Goal: Task Accomplishment & Management: Use online tool/utility

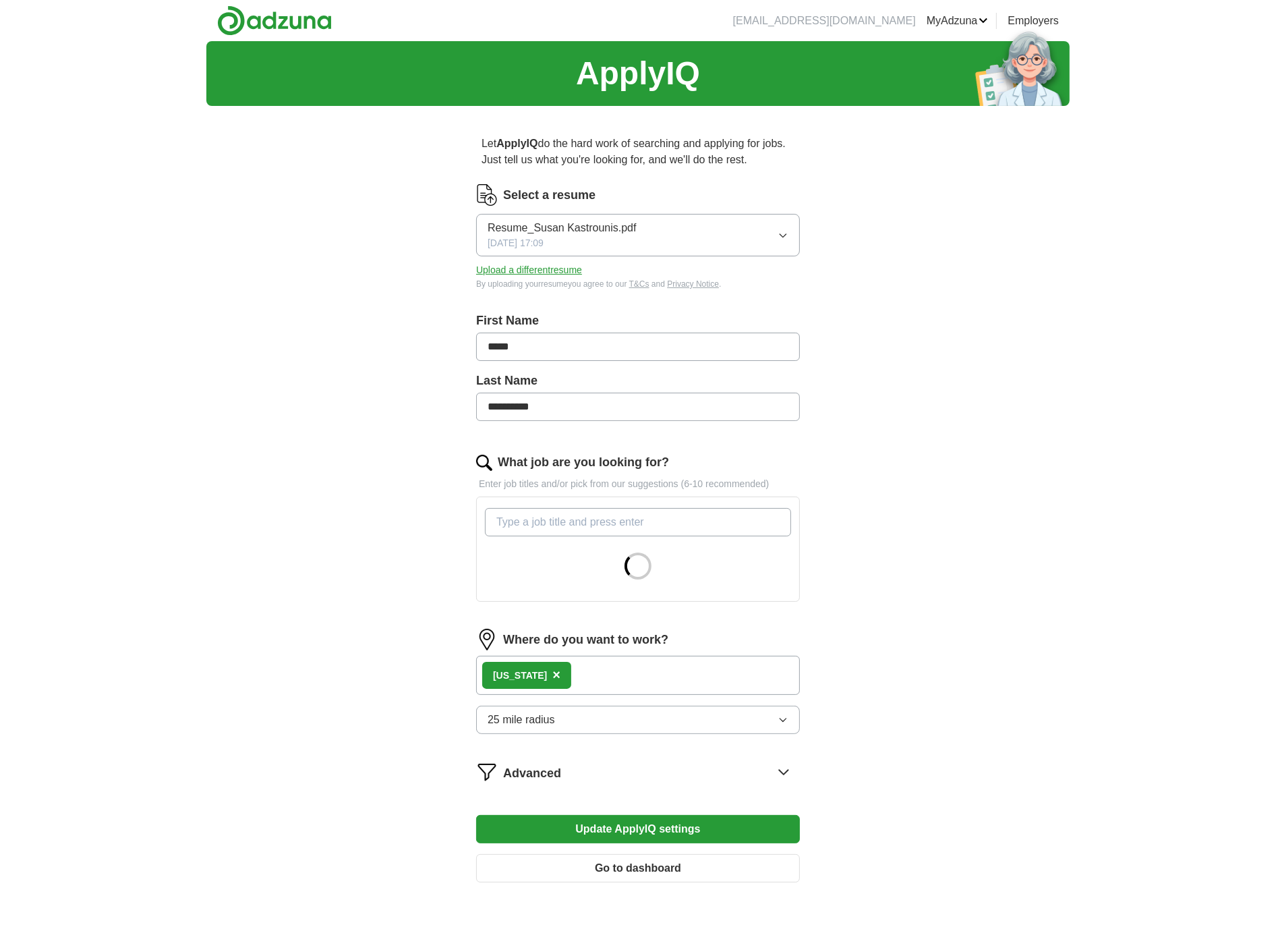
click at [1070, 410] on div "**********" at bounding box center [638, 517] width 1276 height 952
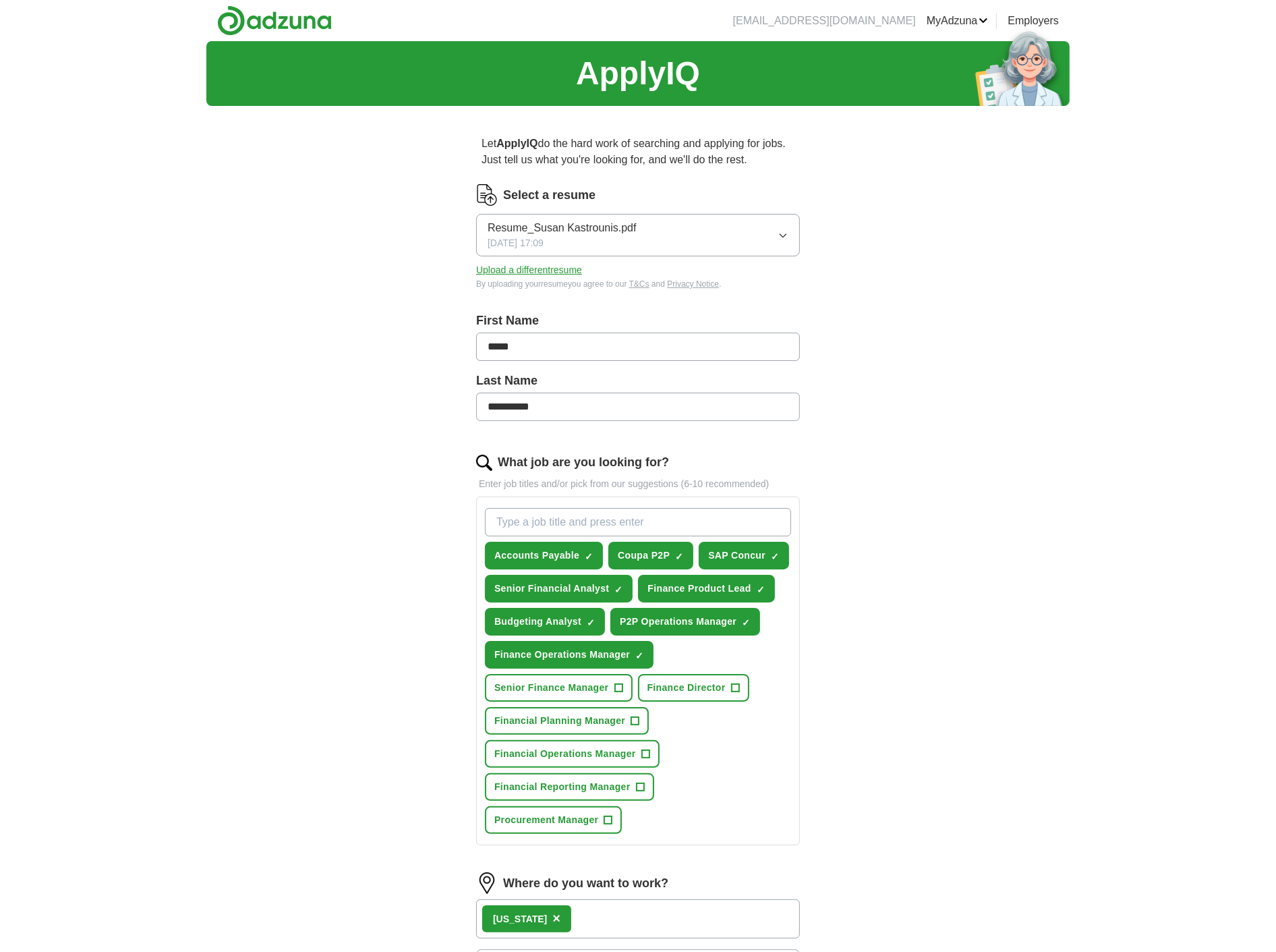
click at [548, 521] on input "What job are you looking for?" at bounding box center [638, 522] width 306 height 28
click at [894, 657] on div "**********" at bounding box center [638, 595] width 863 height 1109
click at [669, 516] on input "Technology Program Manager" at bounding box center [638, 522] width 306 height 28
drag, startPoint x: 669, startPoint y: 516, endPoint x: 263, endPoint y: 526, distance: 406.1
click at [263, 526] on div "**********" at bounding box center [638, 595] width 863 height 1109
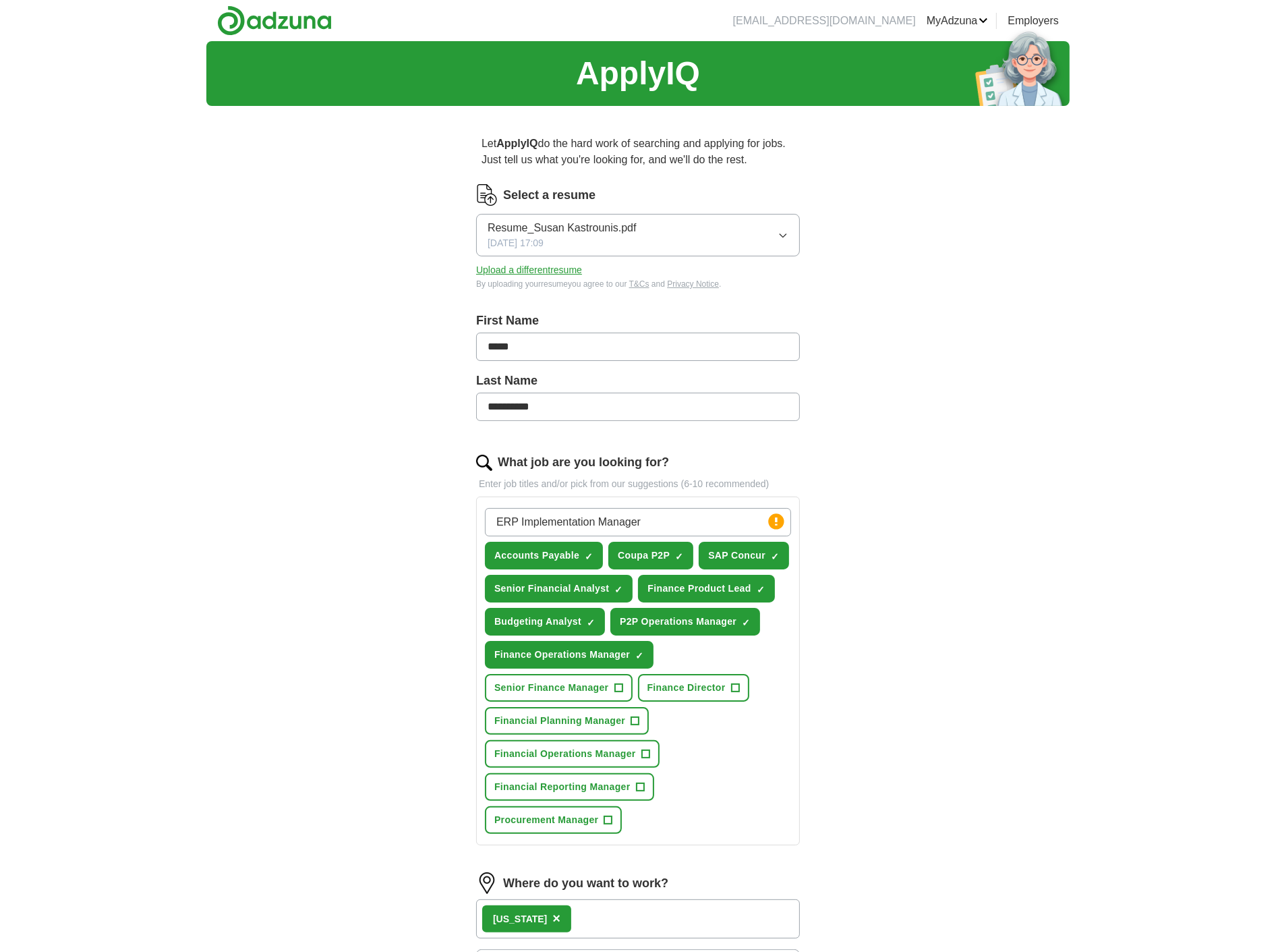
type input "ERP Implementation Manager"
click at [983, 567] on div "**********" at bounding box center [638, 595] width 863 height 1109
drag, startPoint x: 678, startPoint y: 520, endPoint x: 189, endPoint y: 498, distance: 489.5
click at [190, 500] on div "**********" at bounding box center [638, 595] width 1276 height 1109
type input "Procurement"
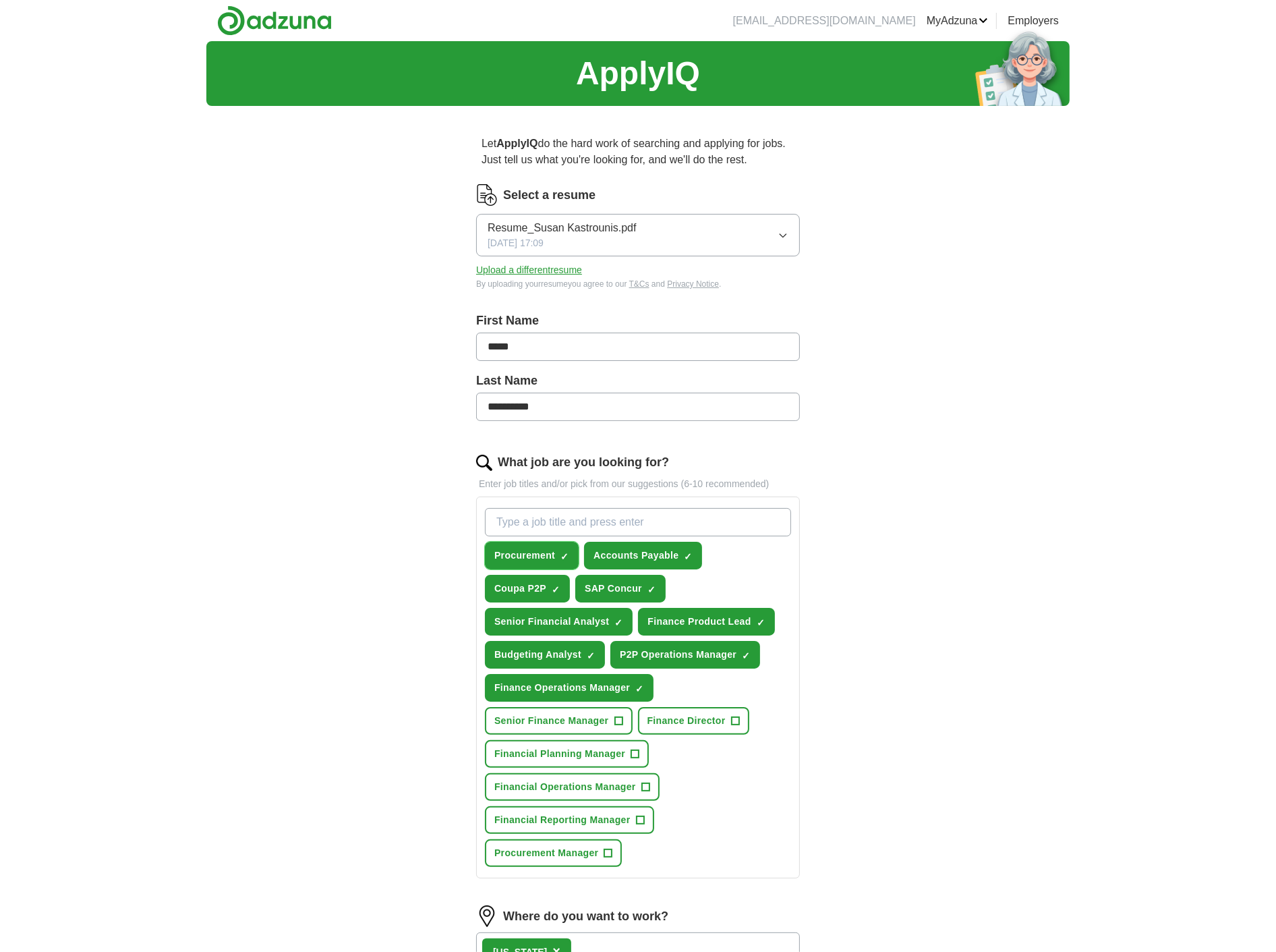
click at [510, 551] on span "Procurement" at bounding box center [525, 556] width 61 height 14
click at [563, 554] on span "+" at bounding box center [565, 556] width 8 height 11
click at [496, 553] on span "Procurement" at bounding box center [525, 556] width 61 height 14
click at [540, 551] on span "Procurement" at bounding box center [525, 556] width 61 height 14
click at [0, 0] on span "×" at bounding box center [0, 0] width 0 height 0
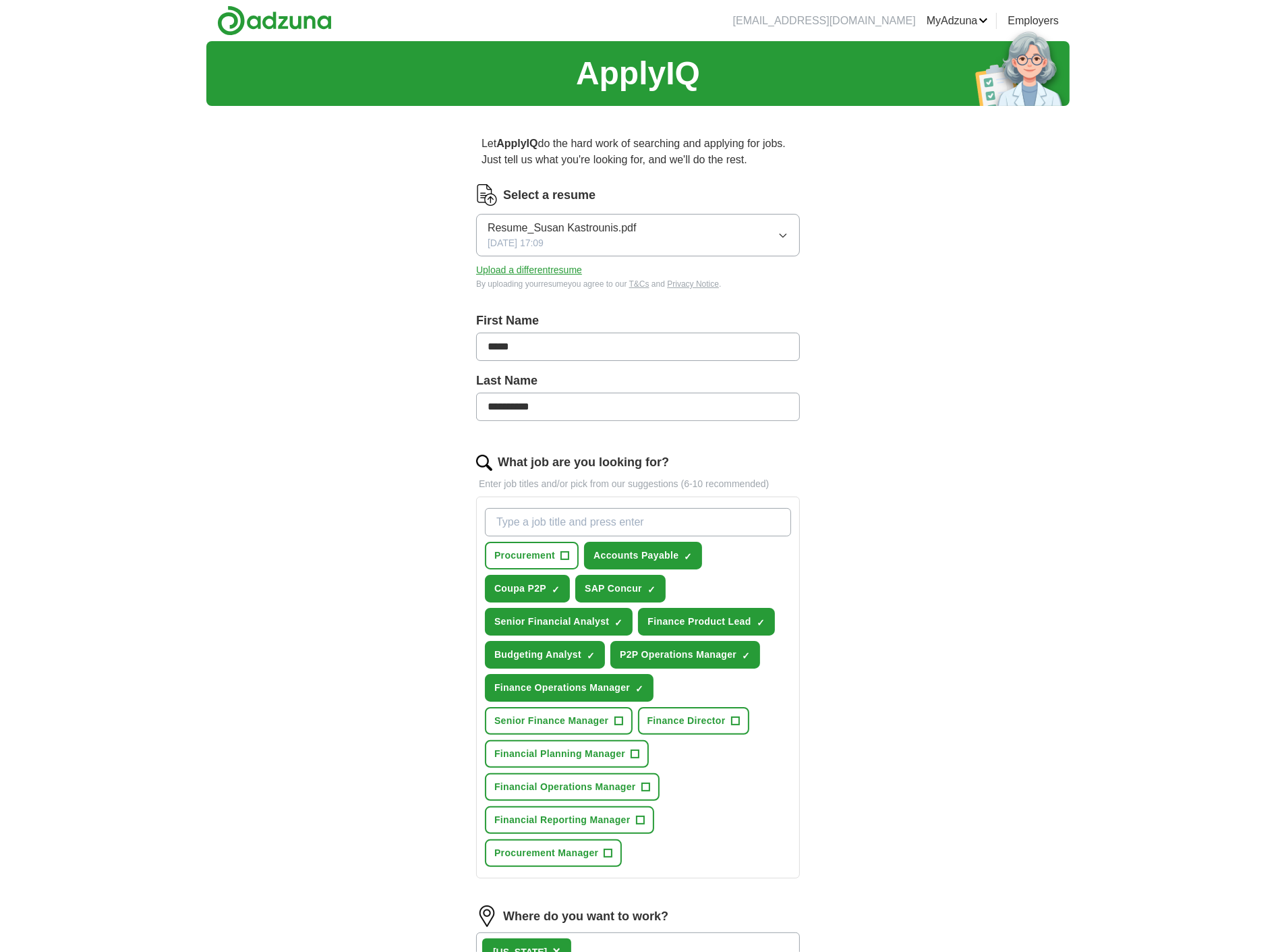
click at [582, 522] on input "What job are you looking for?" at bounding box center [638, 522] width 306 height 28
type input "Procurement Operations Manager"
click at [597, 527] on input "What job are you looking for?" at bounding box center [638, 522] width 306 height 28
click at [576, 521] on input "What job are you looking for?" at bounding box center [638, 522] width 306 height 28
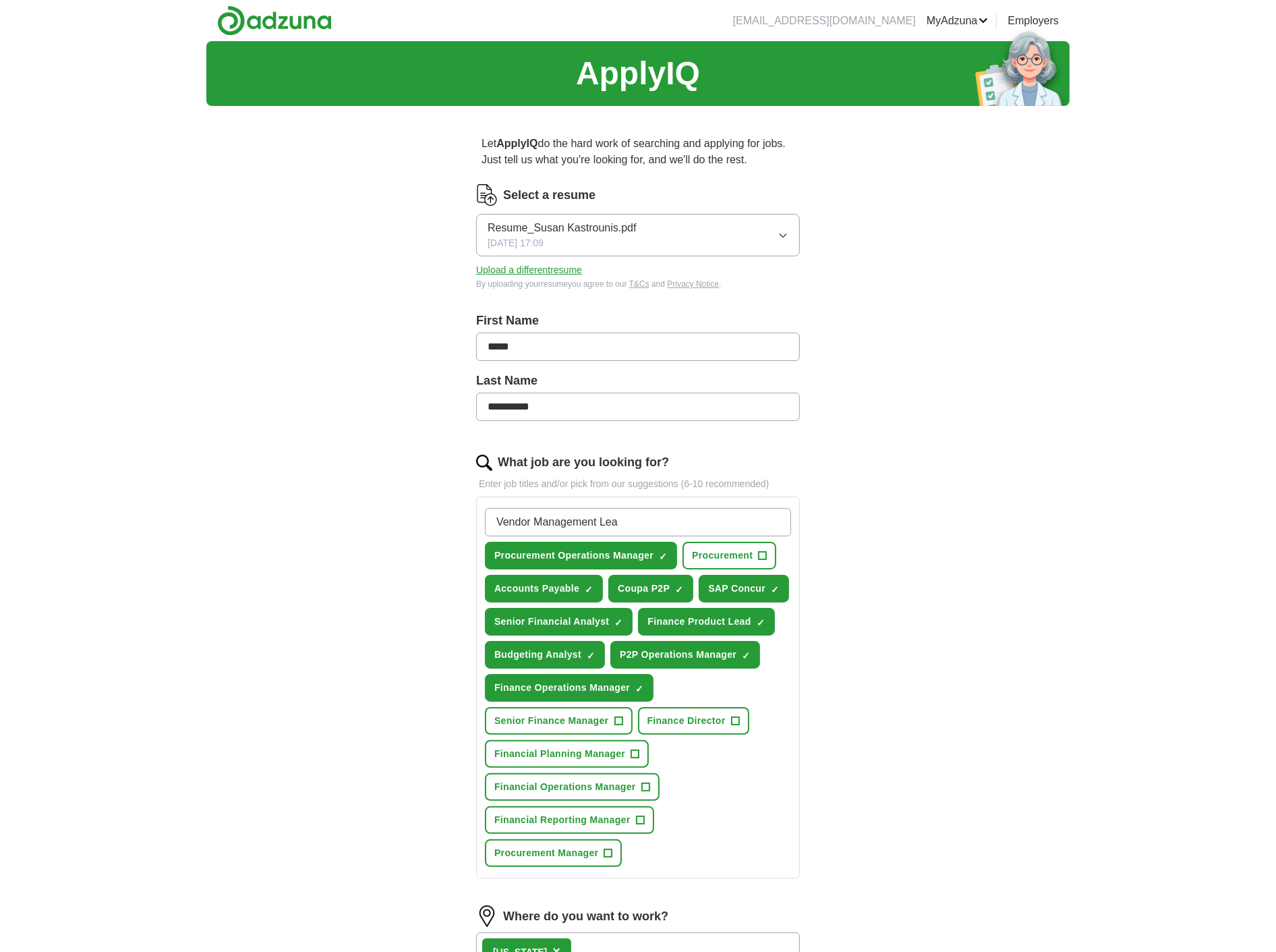
type input "Vendor Management Lead"
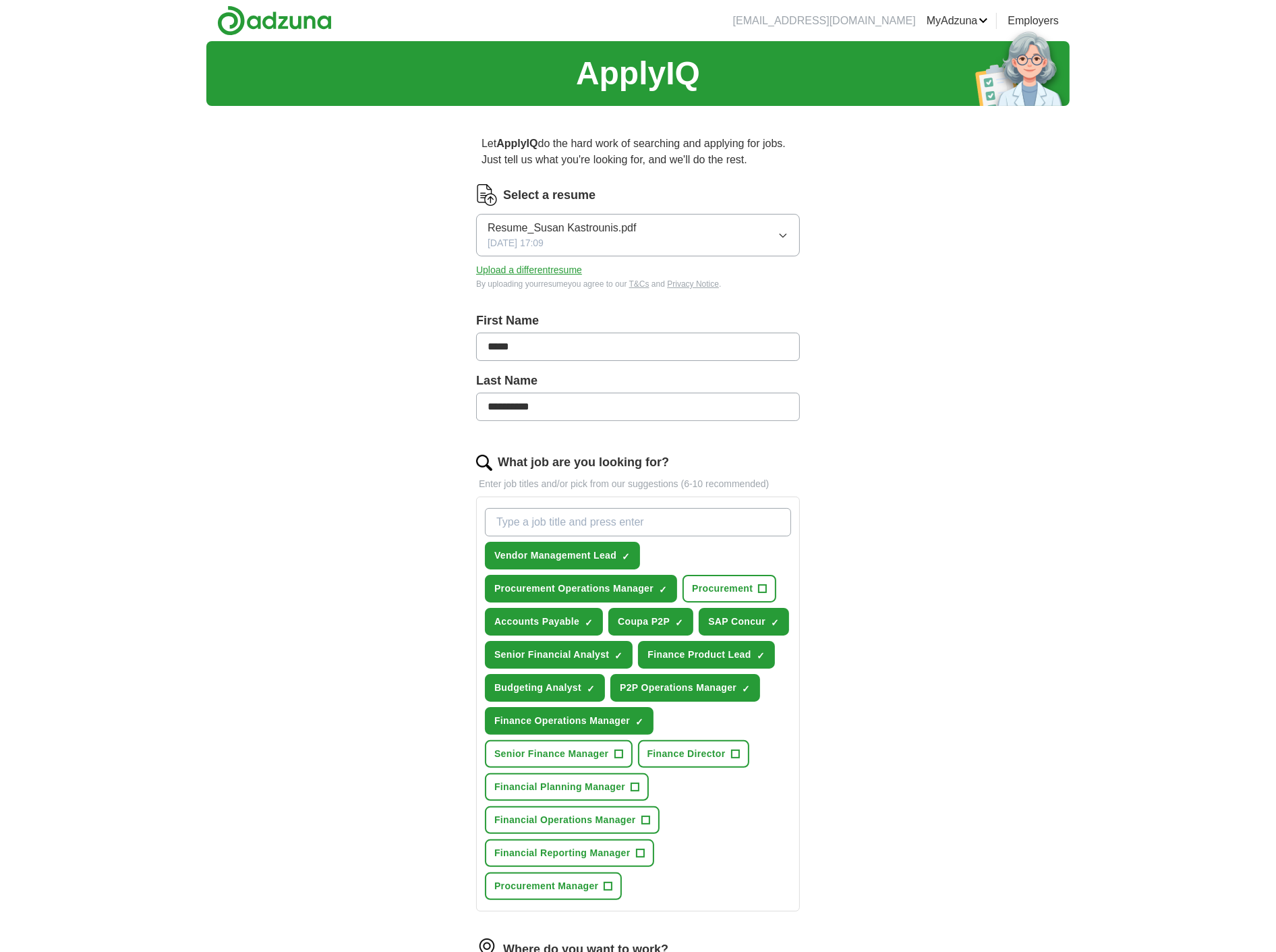
click at [313, 721] on div "**********" at bounding box center [638, 628] width 863 height 1175
click at [683, 521] on input "What job are you looking for?" at bounding box center [638, 522] width 306 height 28
type input "P"
type input "Finance Product Manager"
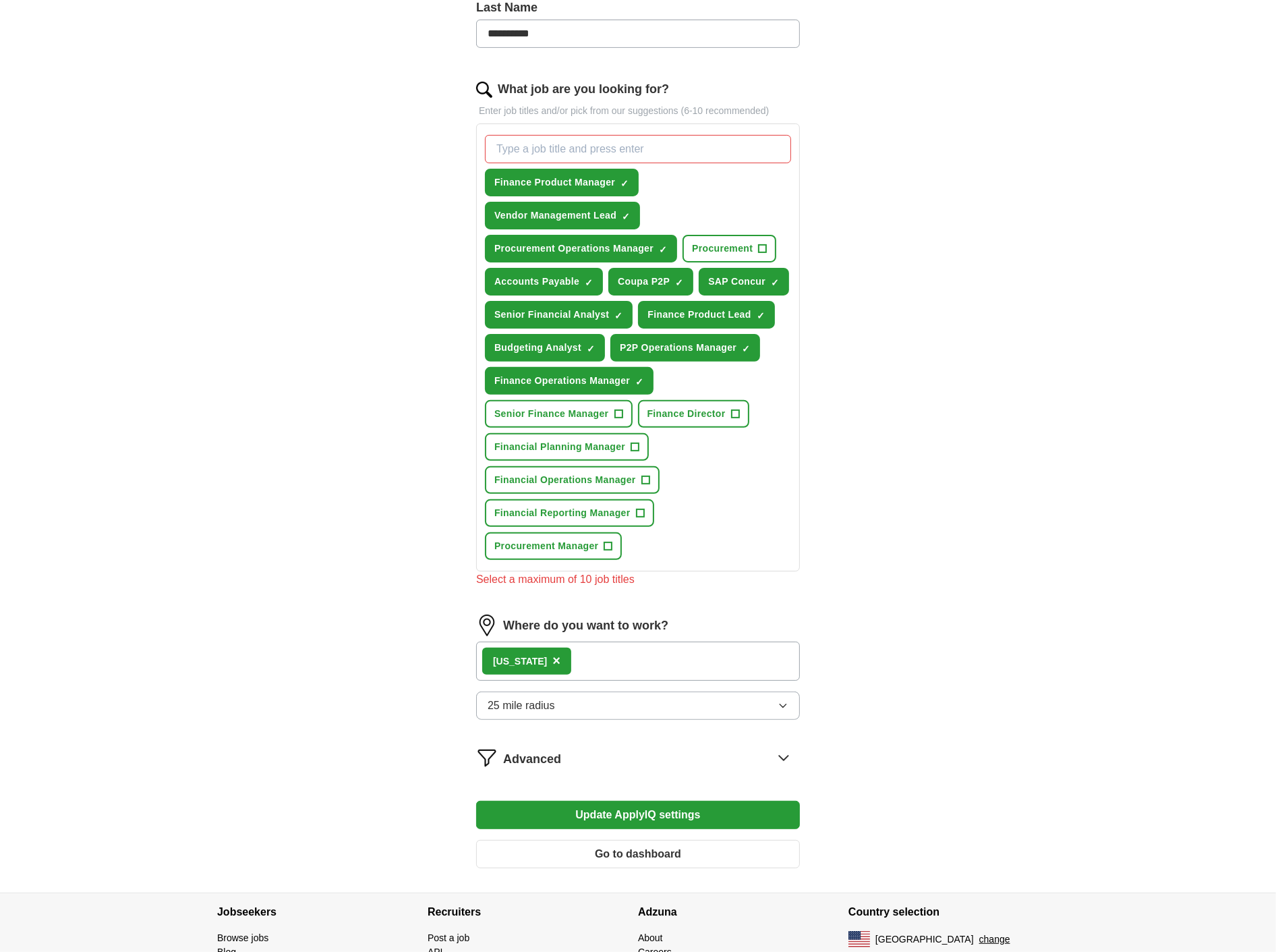
scroll to position [374, 0]
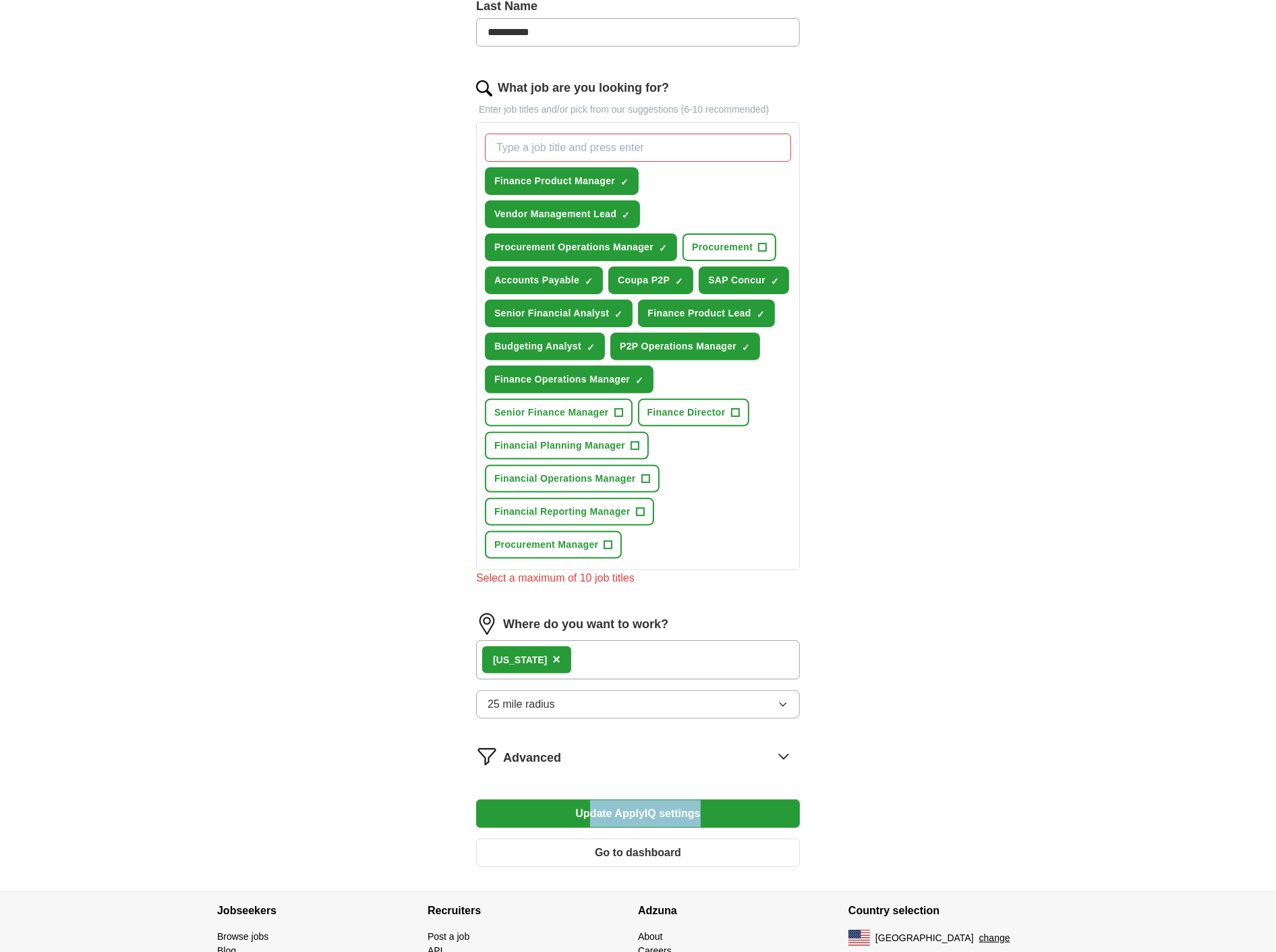
drag, startPoint x: 589, startPoint y: 804, endPoint x: 855, endPoint y: 777, distance: 267.4
click at [910, 796] on div "**********" at bounding box center [638, 279] width 863 height 1224
click at [781, 745] on icon at bounding box center [783, 756] width 22 height 22
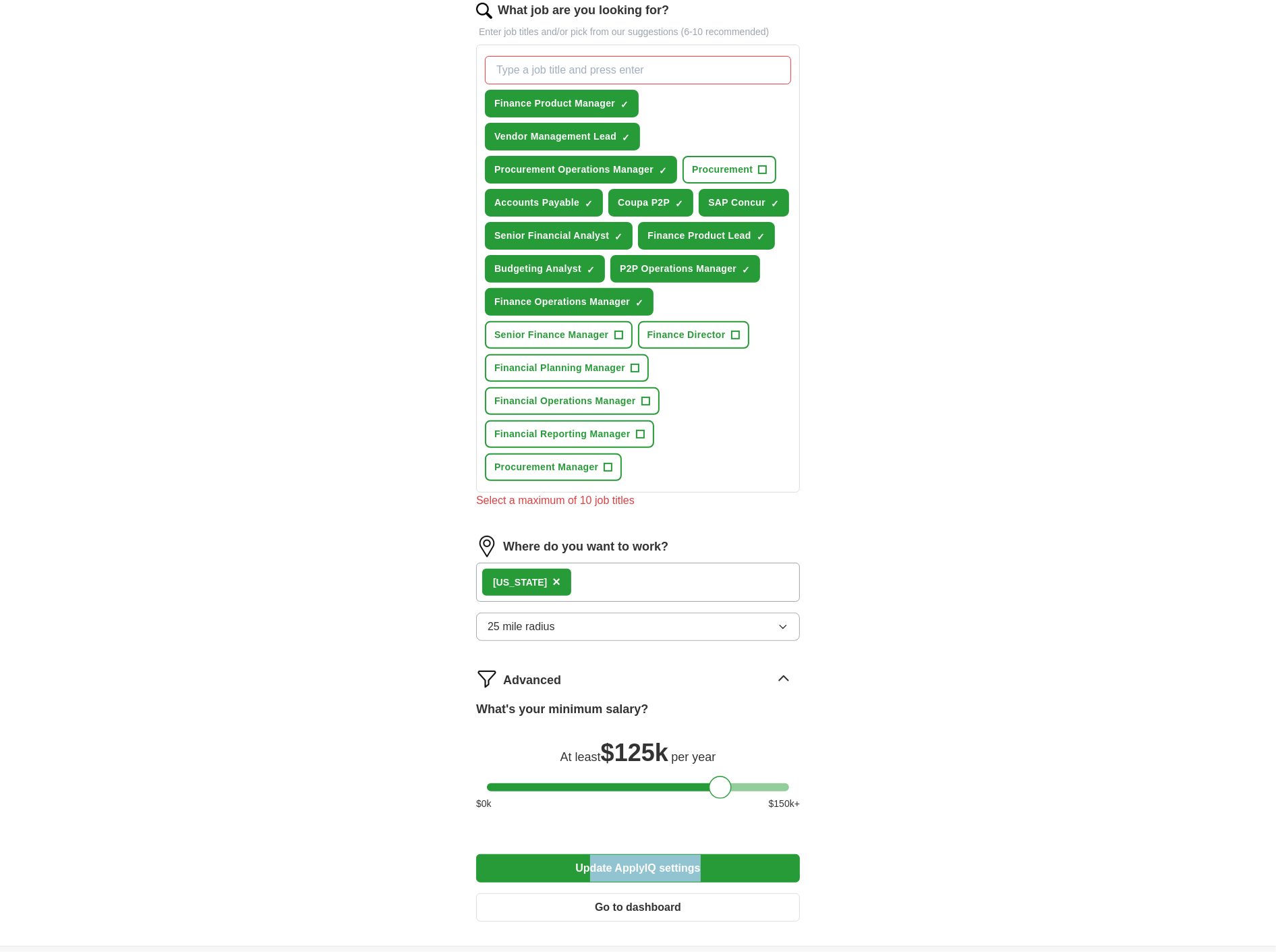
scroll to position [568, 0]
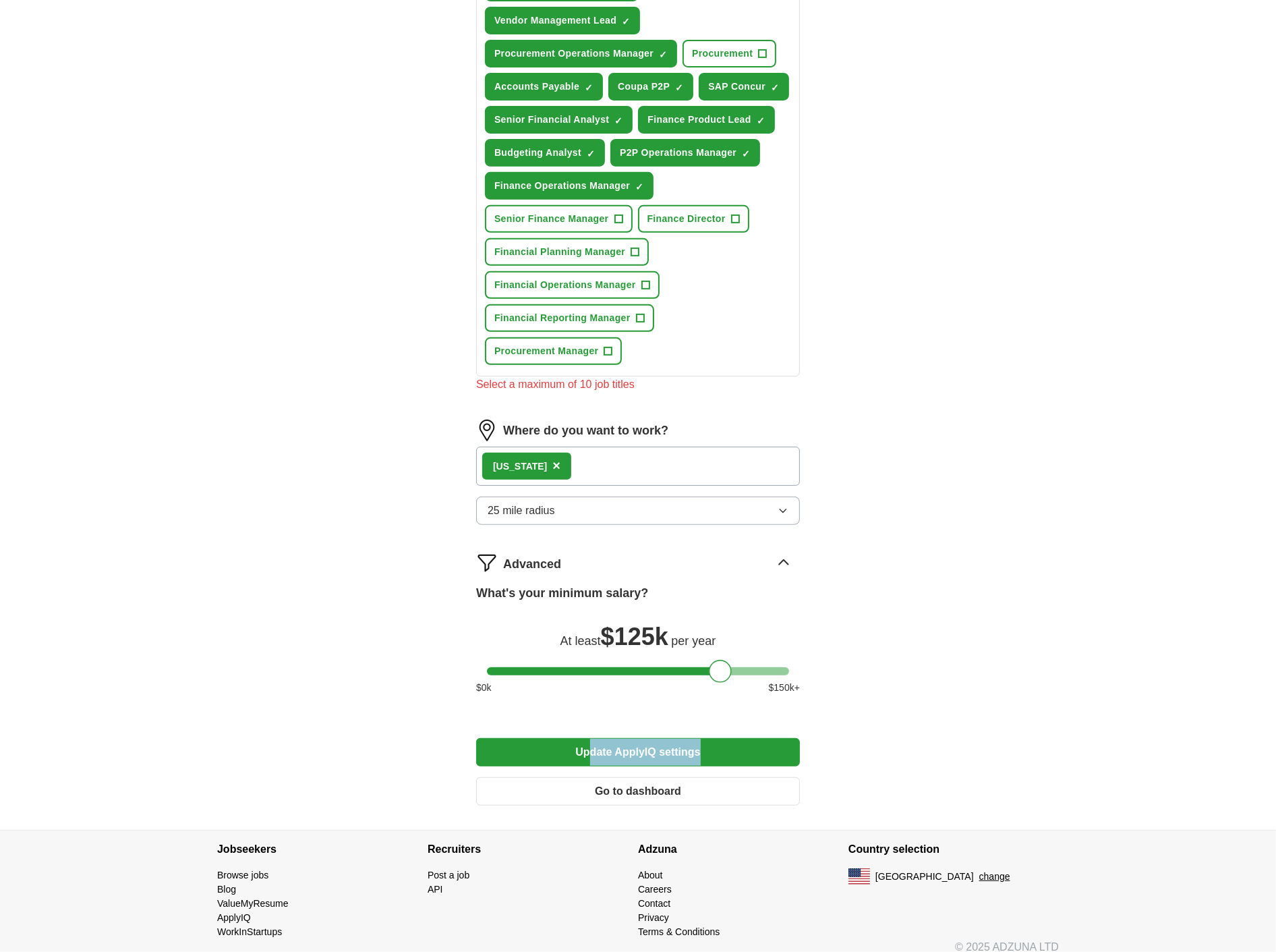
click at [721, 659] on div at bounding box center [720, 671] width 23 height 23
click at [651, 745] on button "Update ApplyIQ settings" at bounding box center [638, 752] width 324 height 28
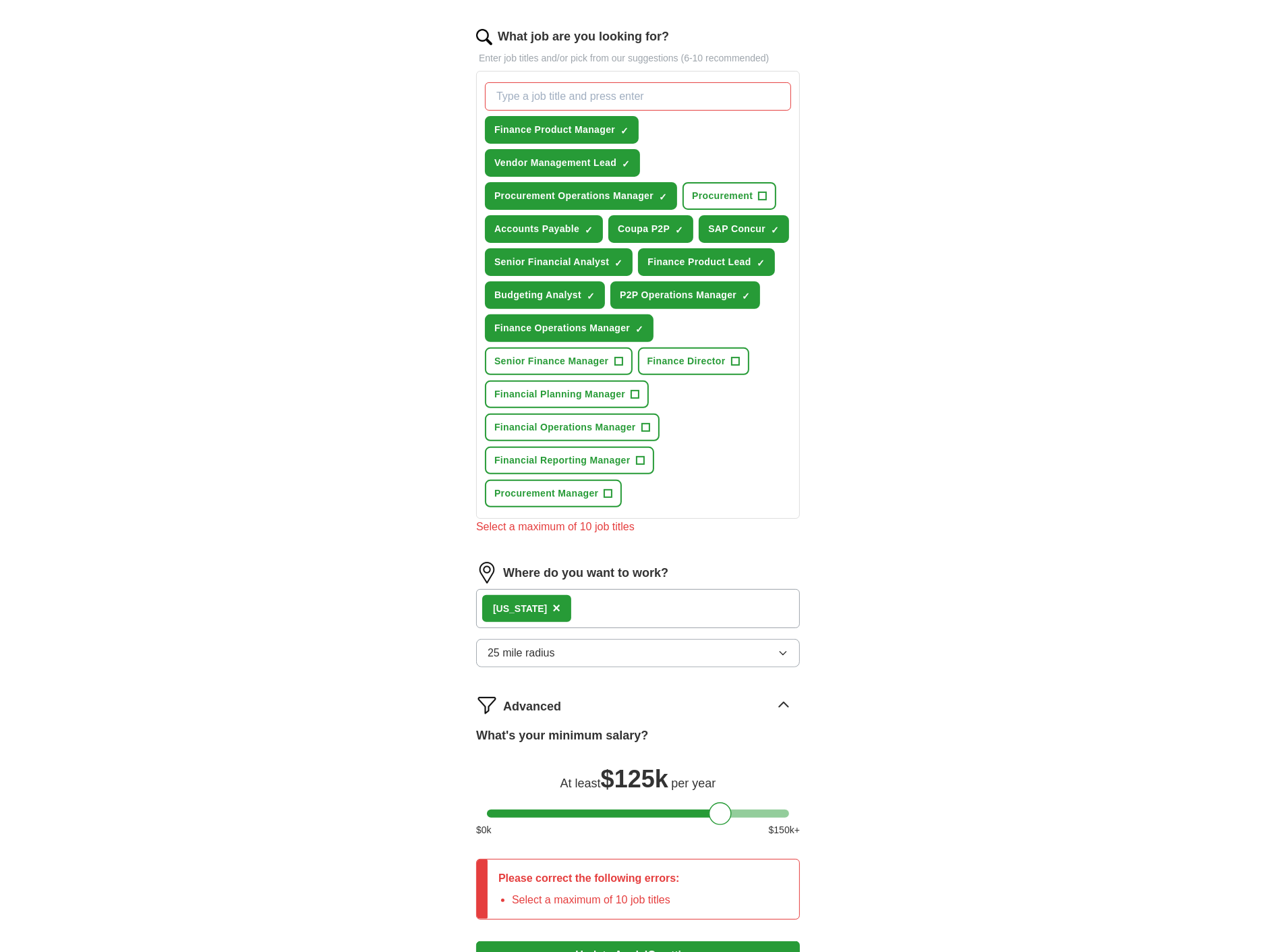
scroll to position [268, 0]
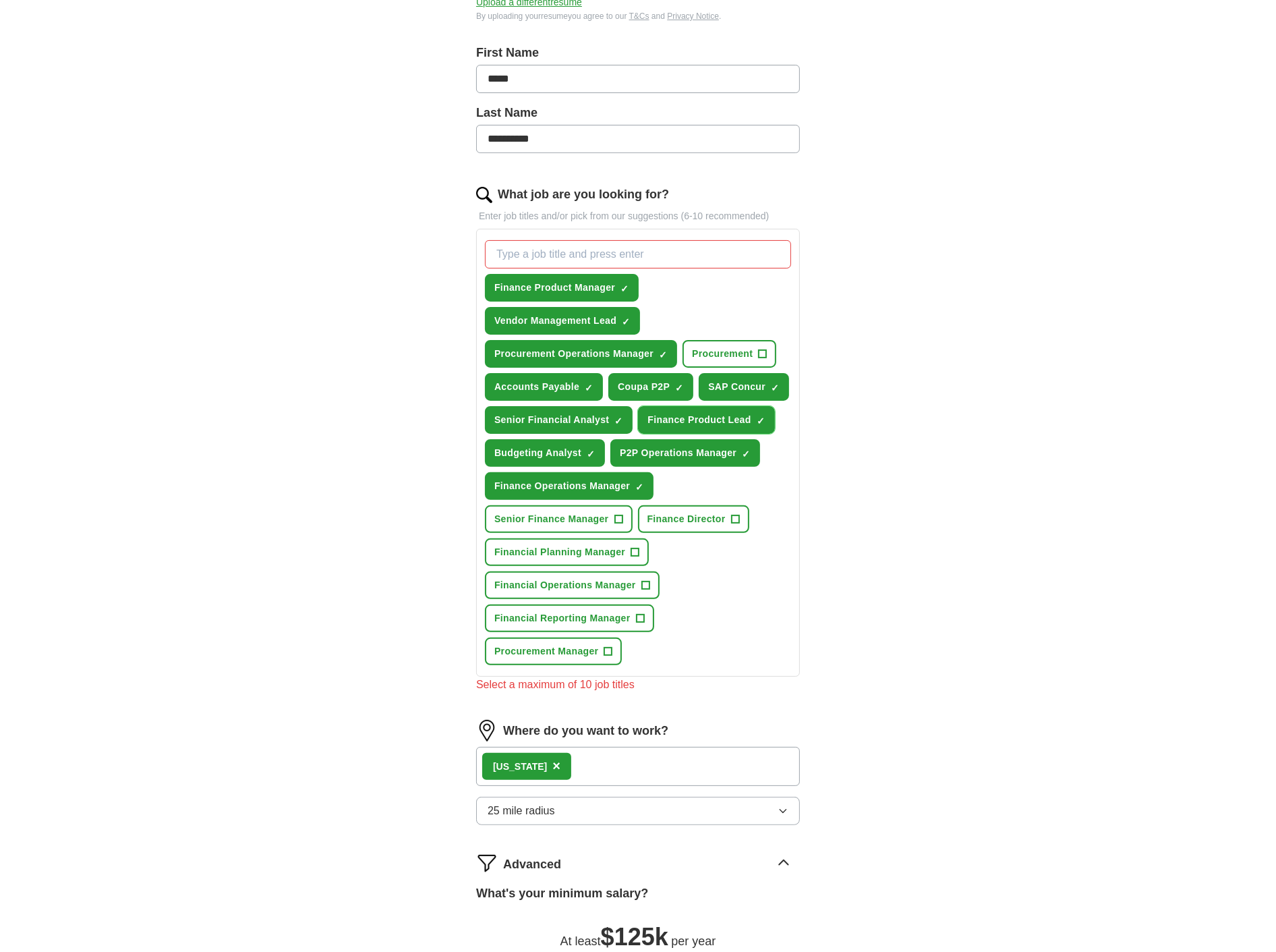
click at [0, 0] on span "×" at bounding box center [0, 0] width 0 height 0
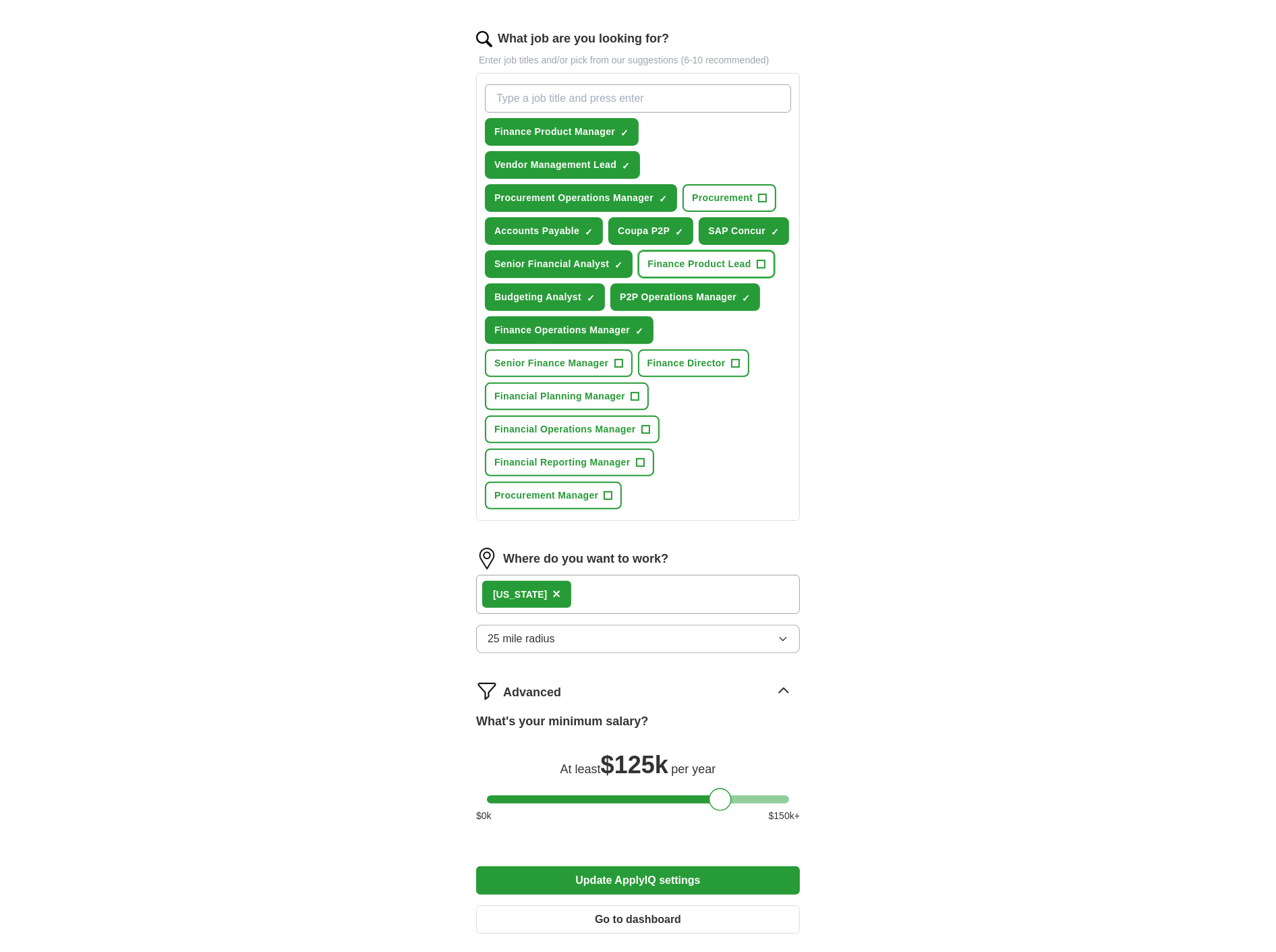
scroll to position [551, 0]
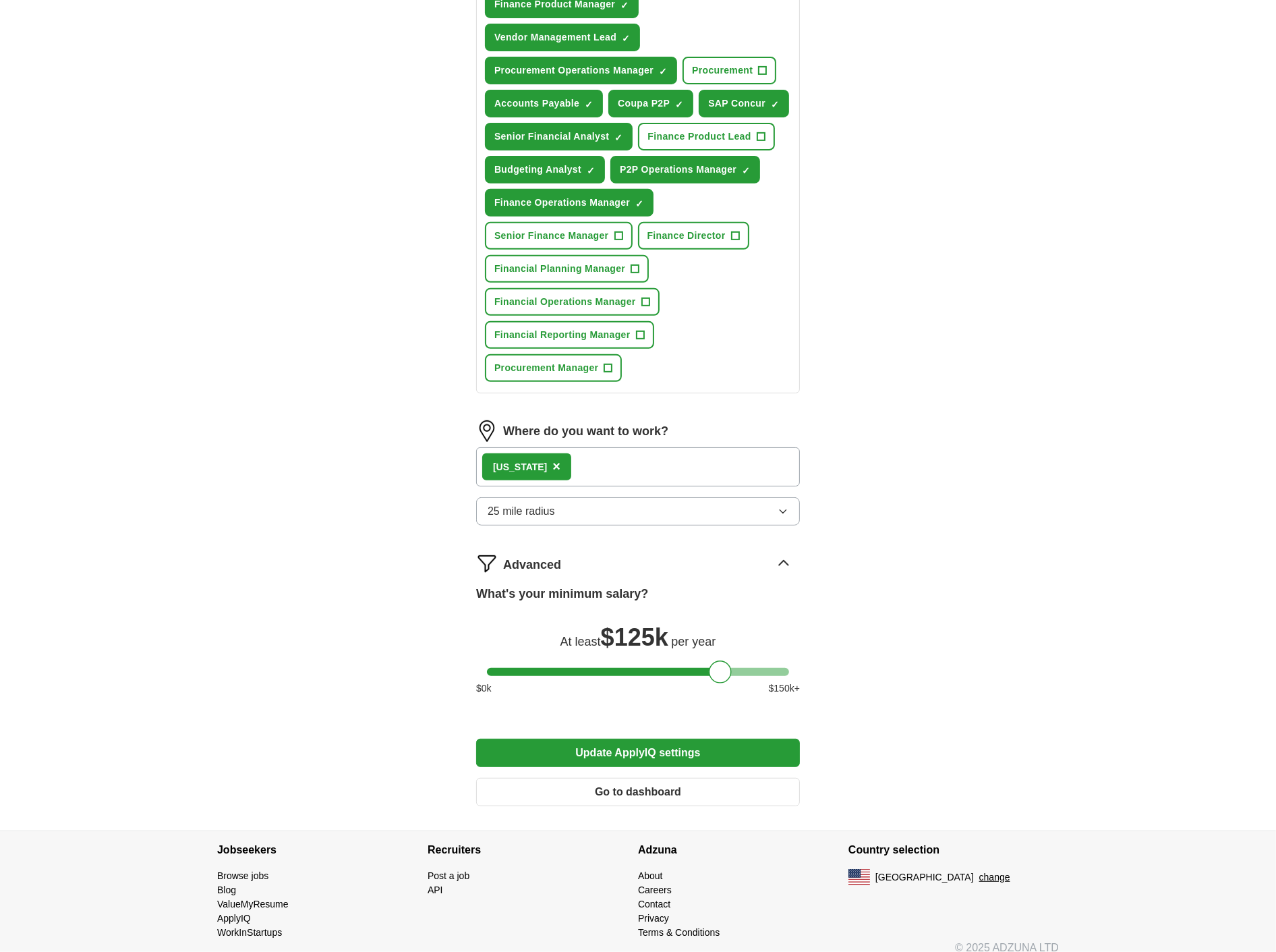
click at [670, 739] on button "Update ApplyIQ settings" at bounding box center [638, 752] width 324 height 28
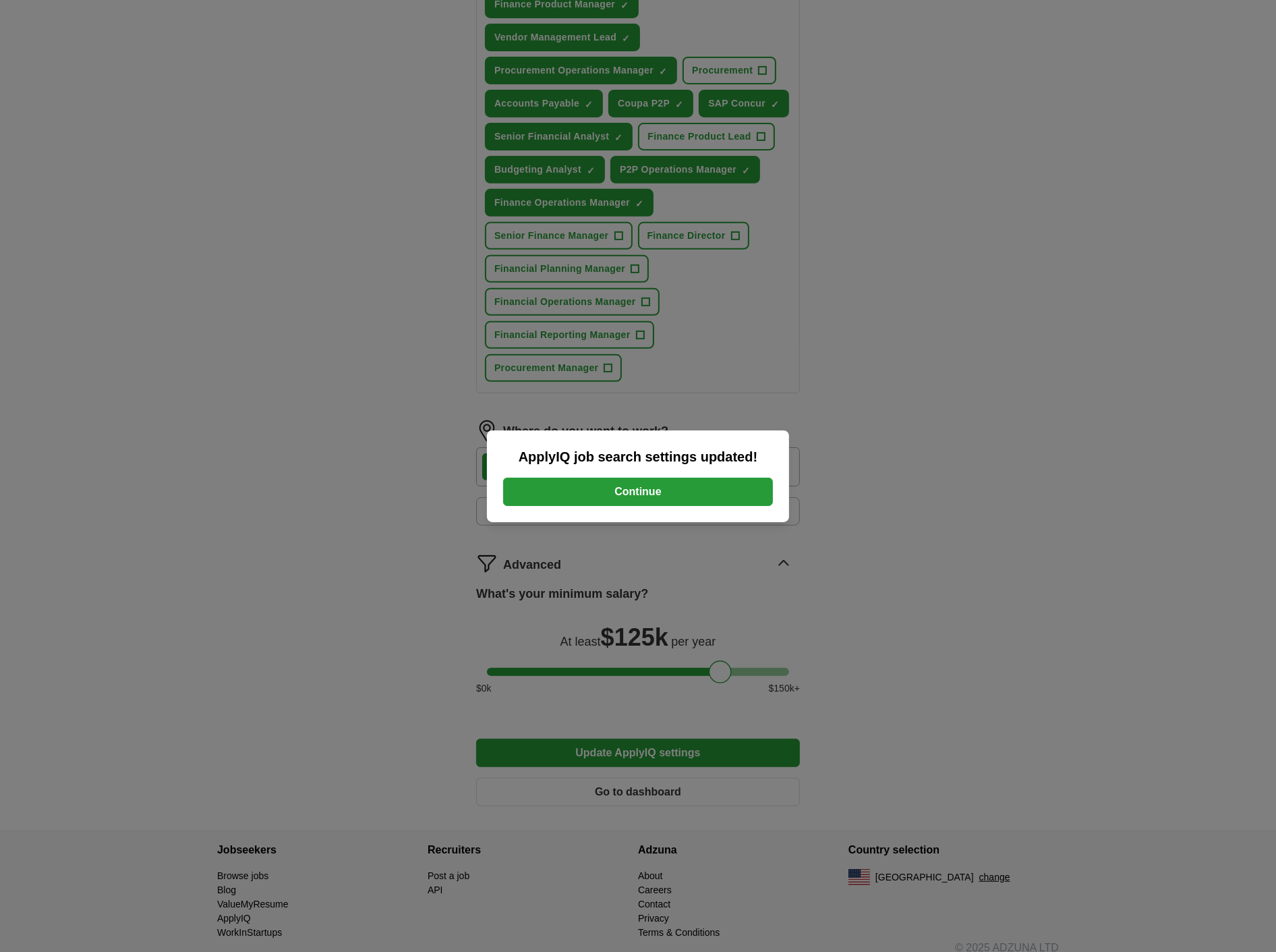
click at [639, 489] on button "Continue" at bounding box center [638, 491] width 269 height 28
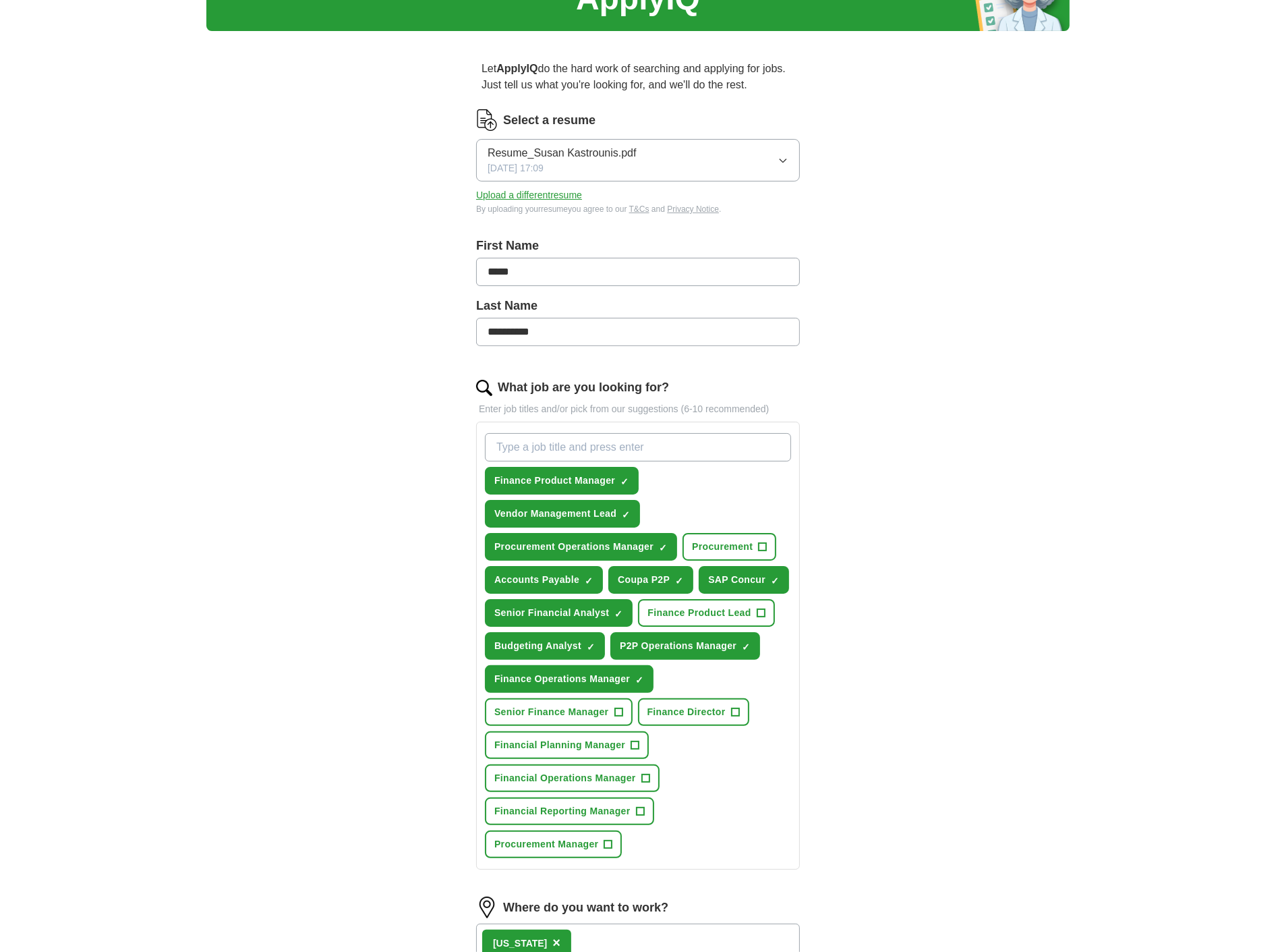
scroll to position [0, 0]
